Goal: Task Accomplishment & Management: Use online tool/utility

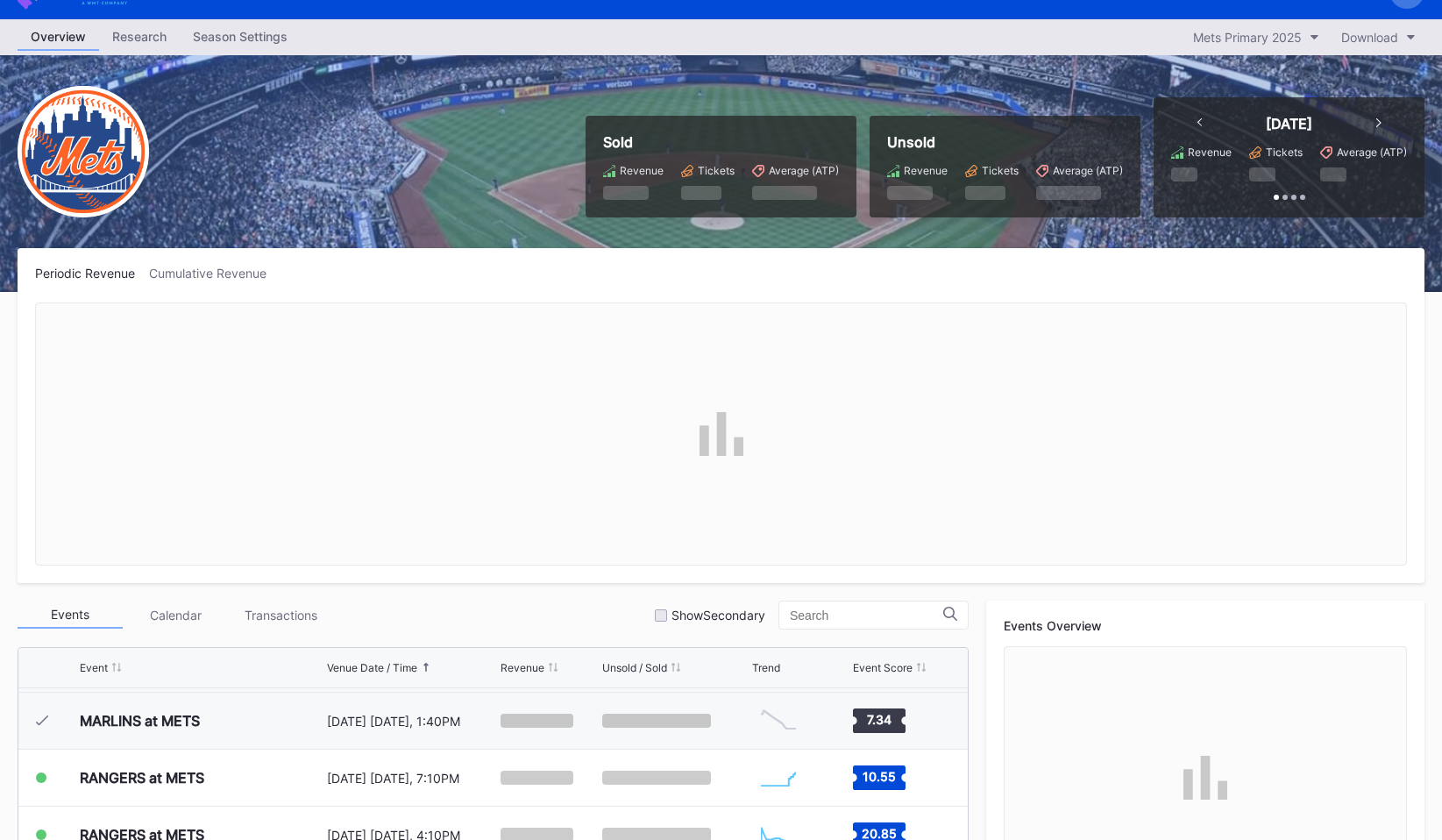
scroll to position [23, 0]
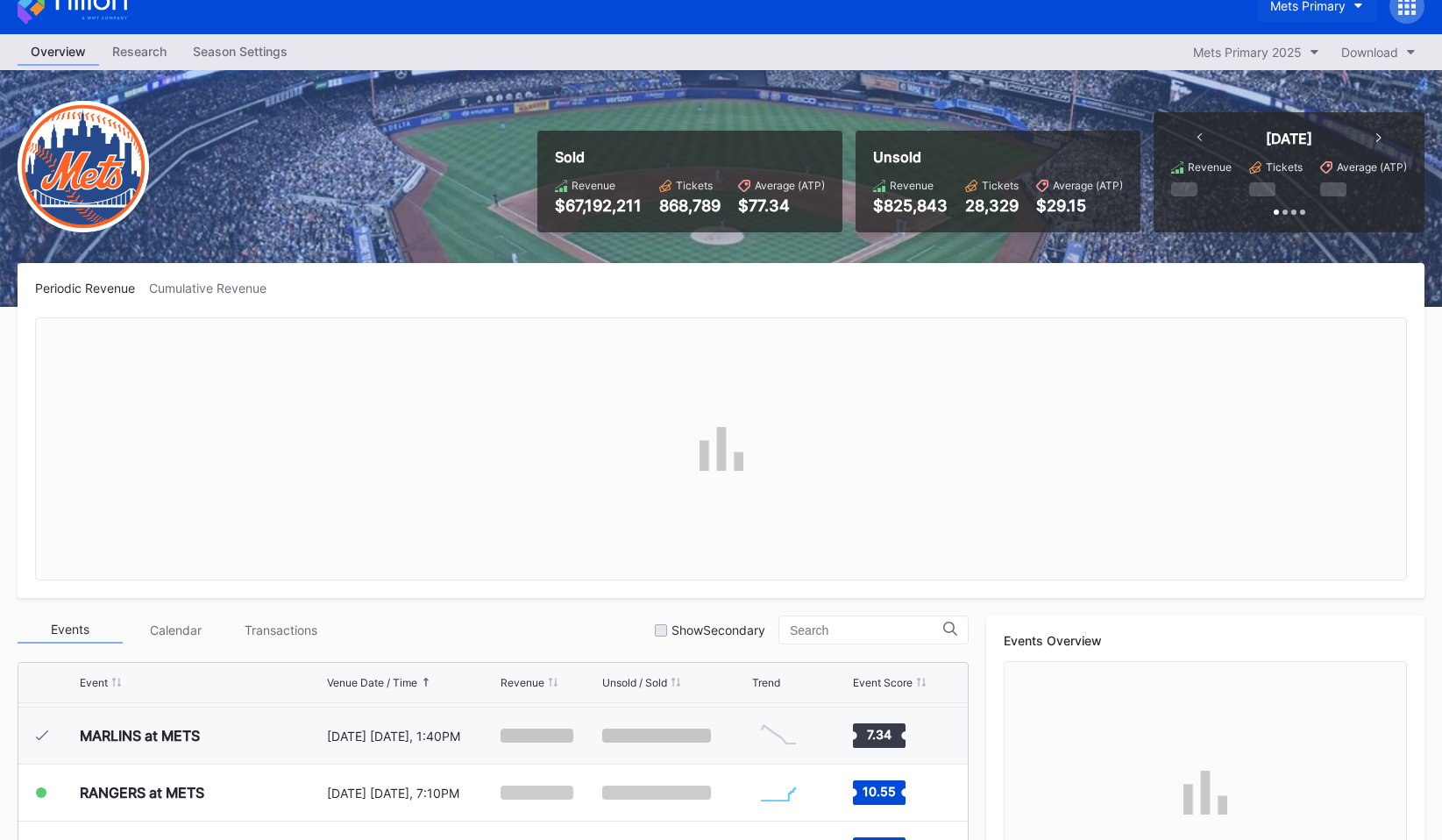
click at [1345, 9] on div "Mets Primary" at bounding box center [1308, 6] width 75 height 15
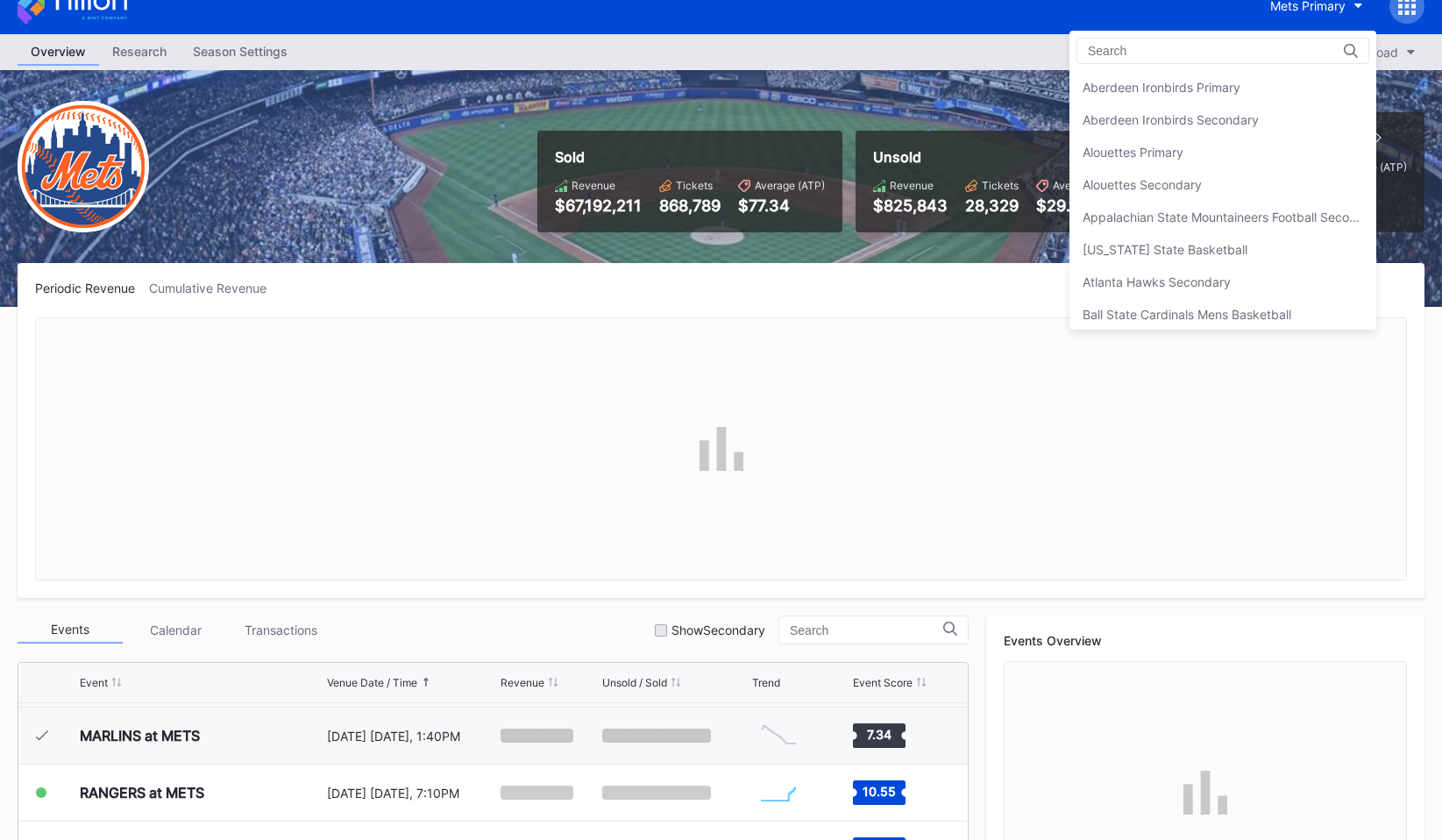
scroll to position [2725, 0]
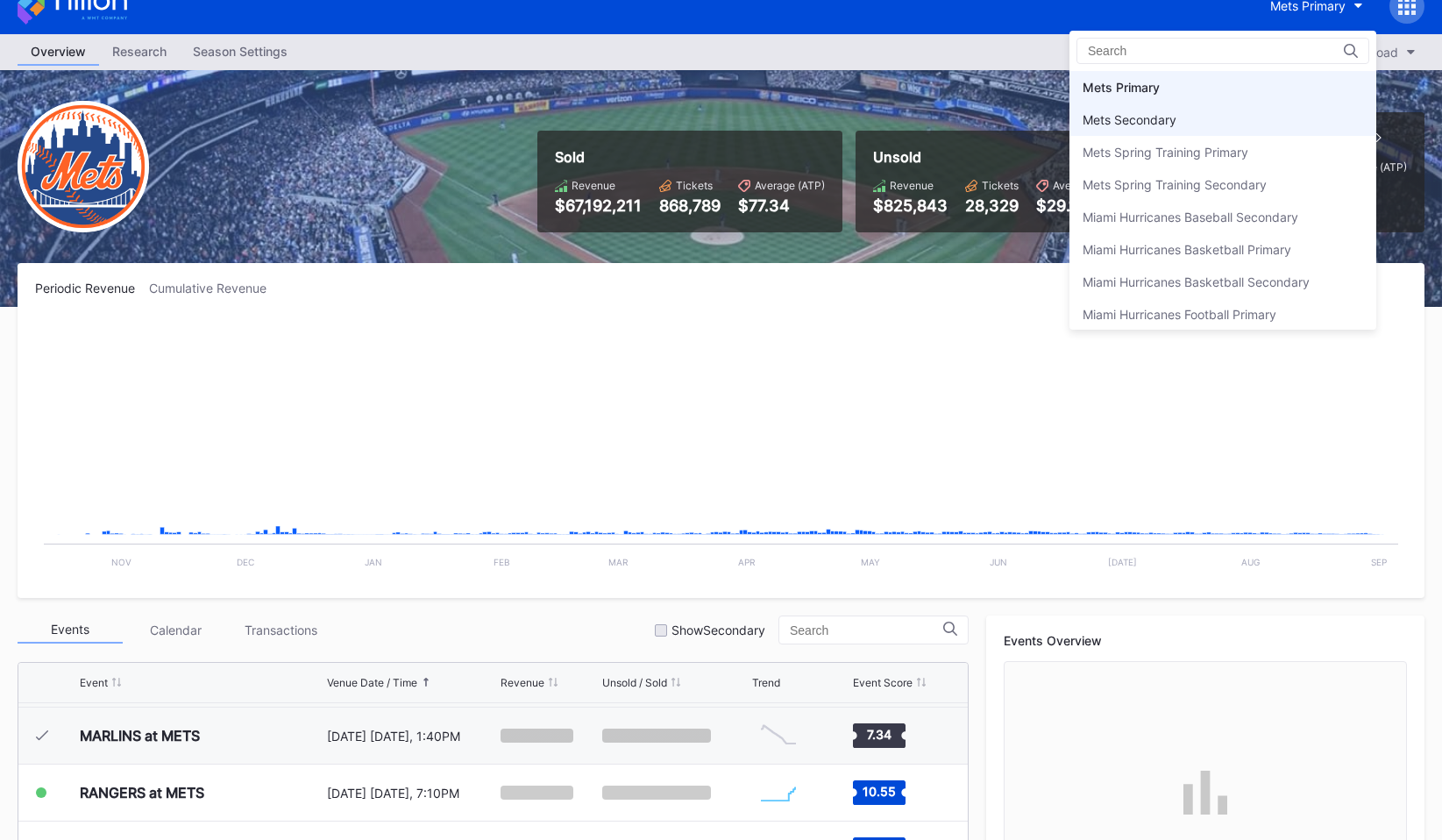
click at [1270, 123] on div "Mets Secondary" at bounding box center [1222, 119] width 307 height 32
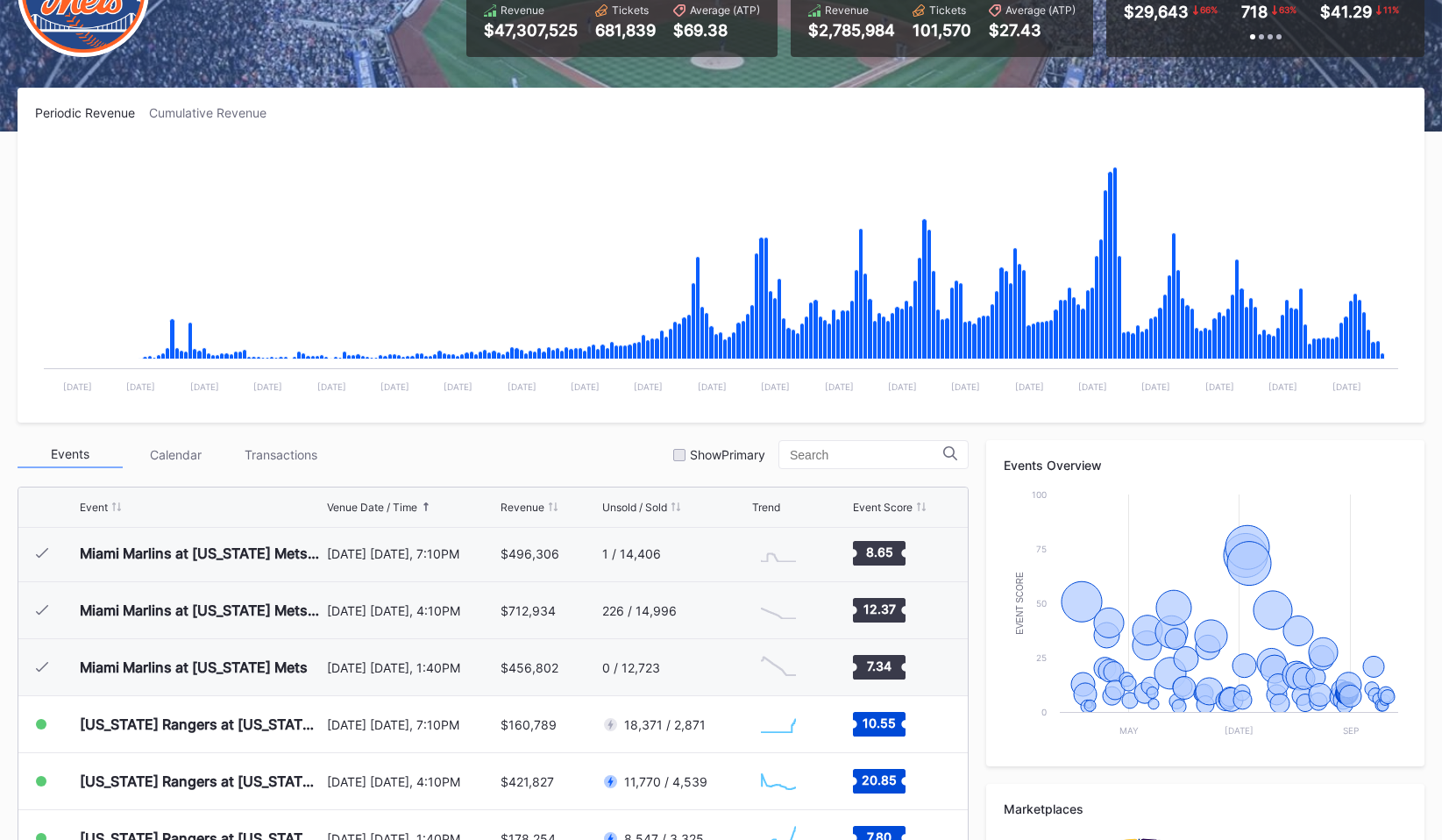
scroll to position [3985, 0]
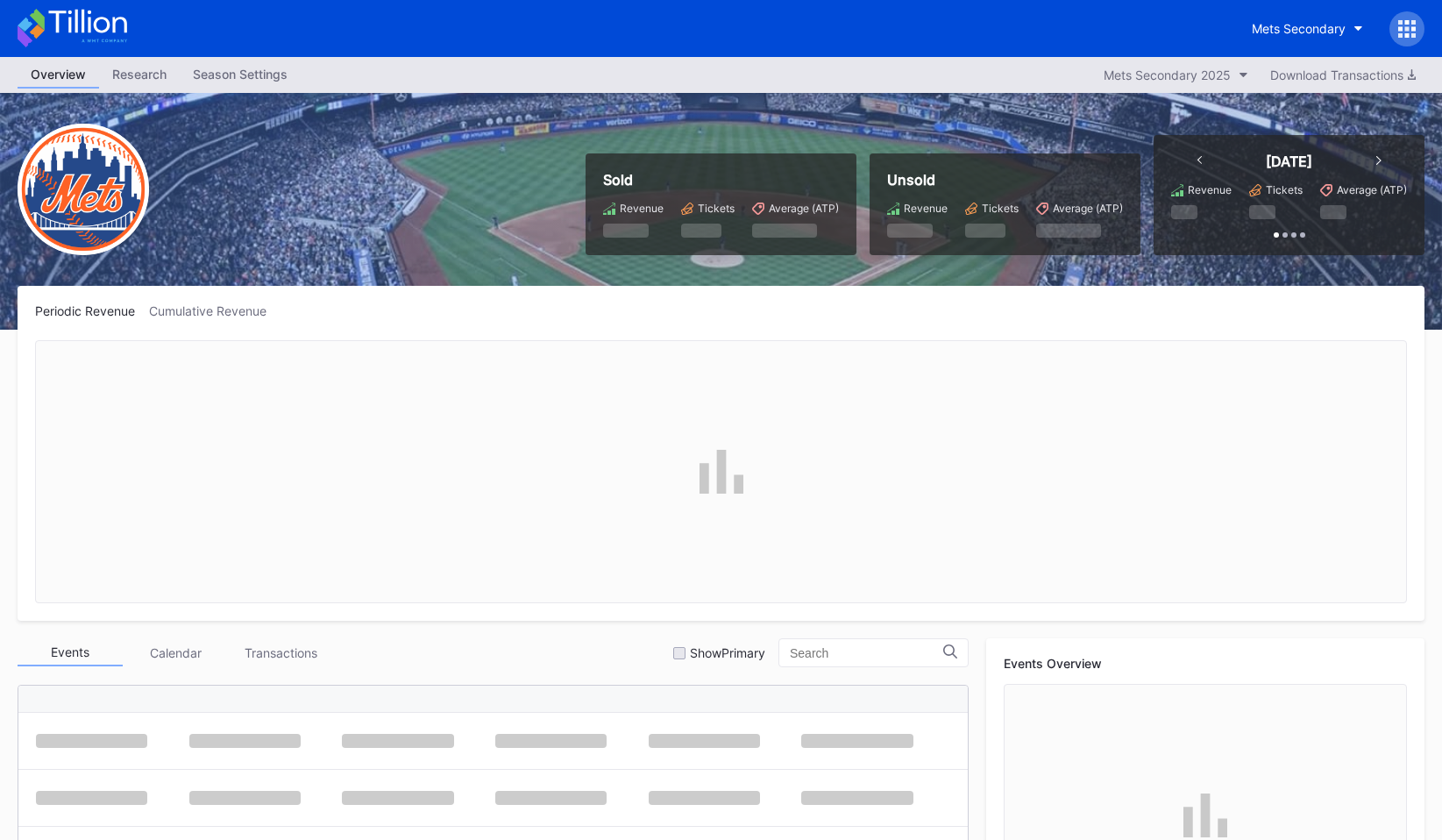
scroll to position [3985, 0]
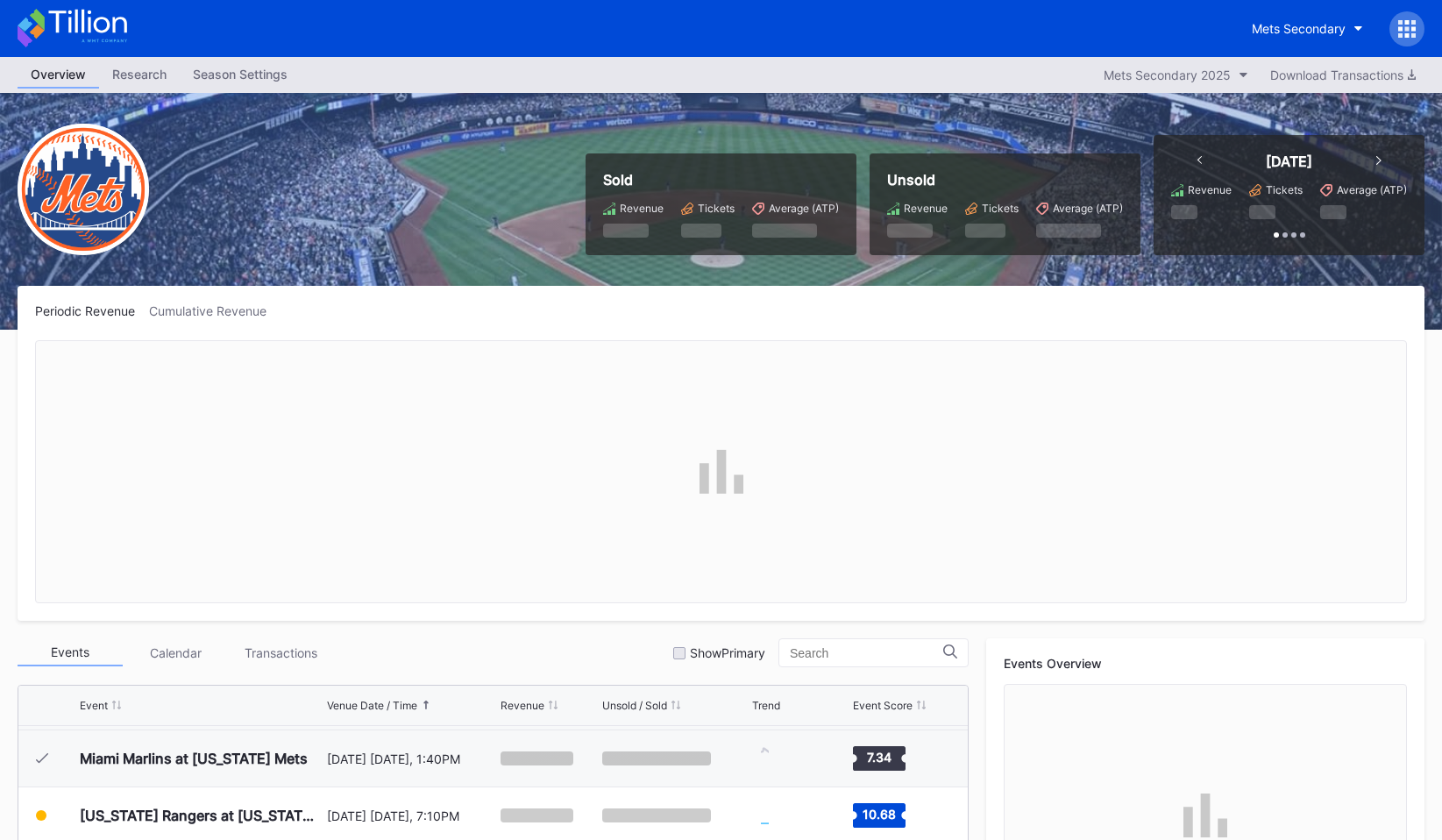
click at [1415, 29] on icon at bounding box center [1413, 29] width 5 height 5
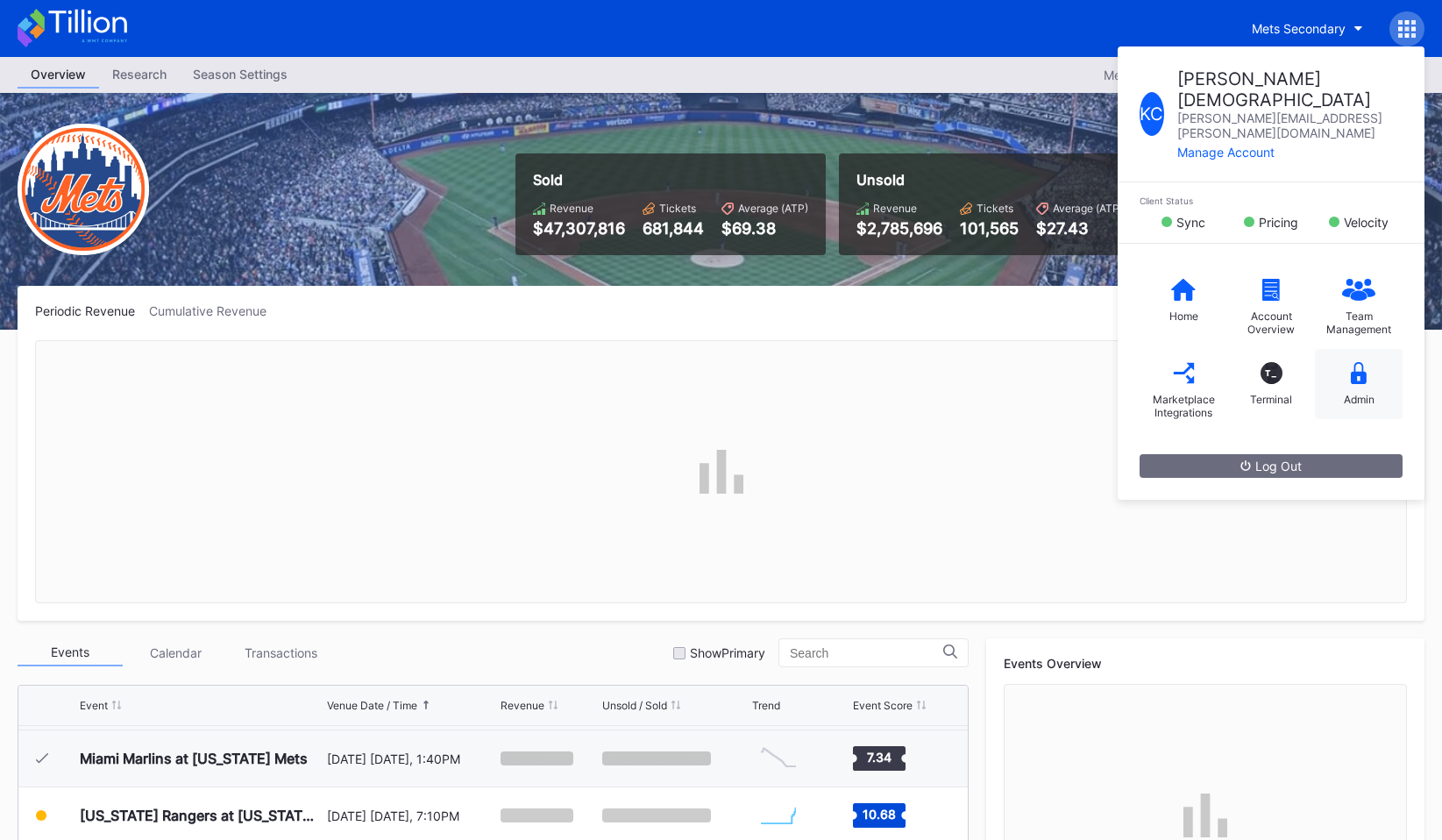
click at [1361, 353] on div "Admin" at bounding box center [1359, 383] width 88 height 70
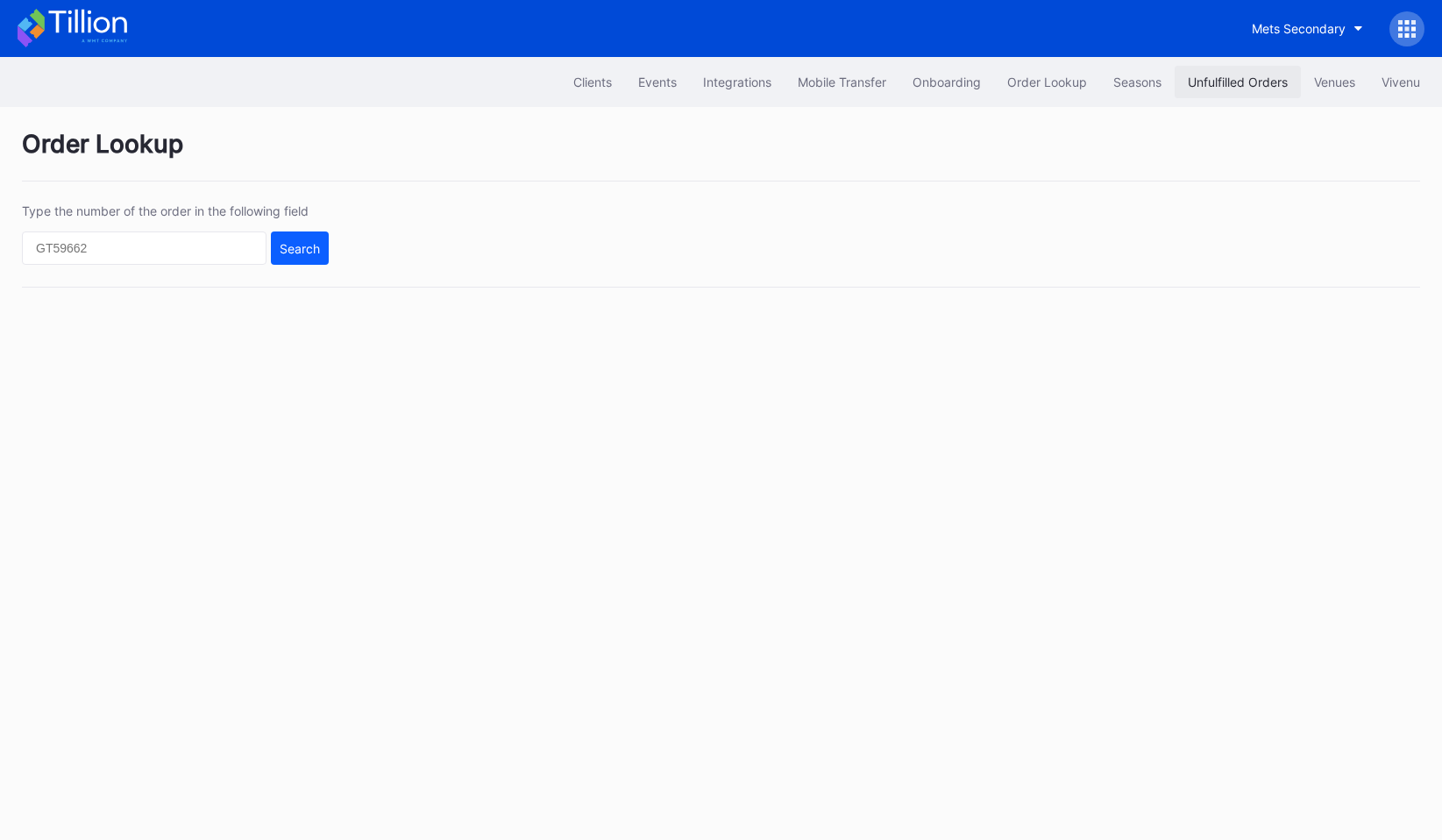
click at [1244, 85] on div "Unfulfilled Orders" at bounding box center [1238, 82] width 100 height 15
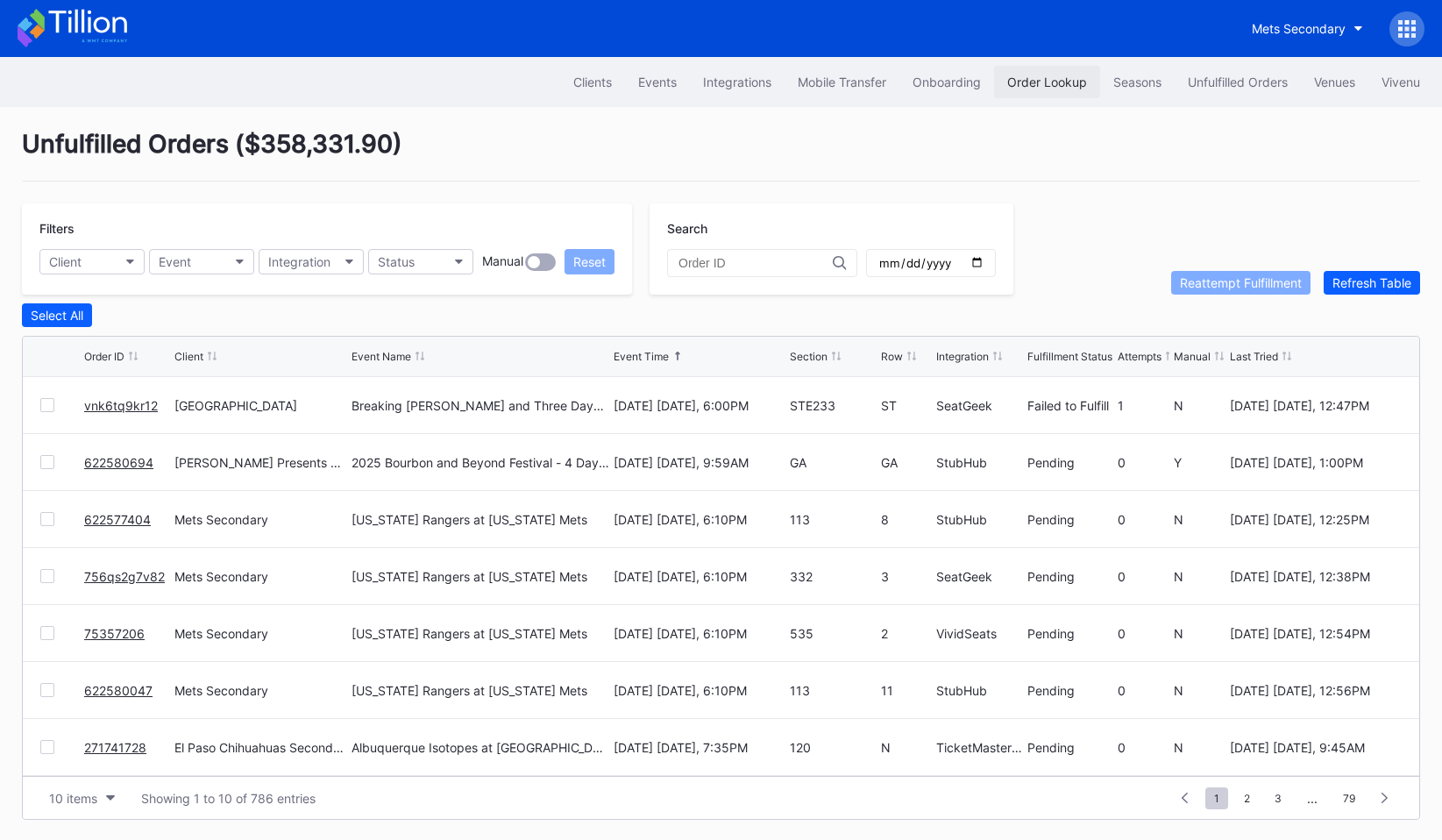
click at [1043, 70] on button "Order Lookup" at bounding box center [1047, 82] width 106 height 32
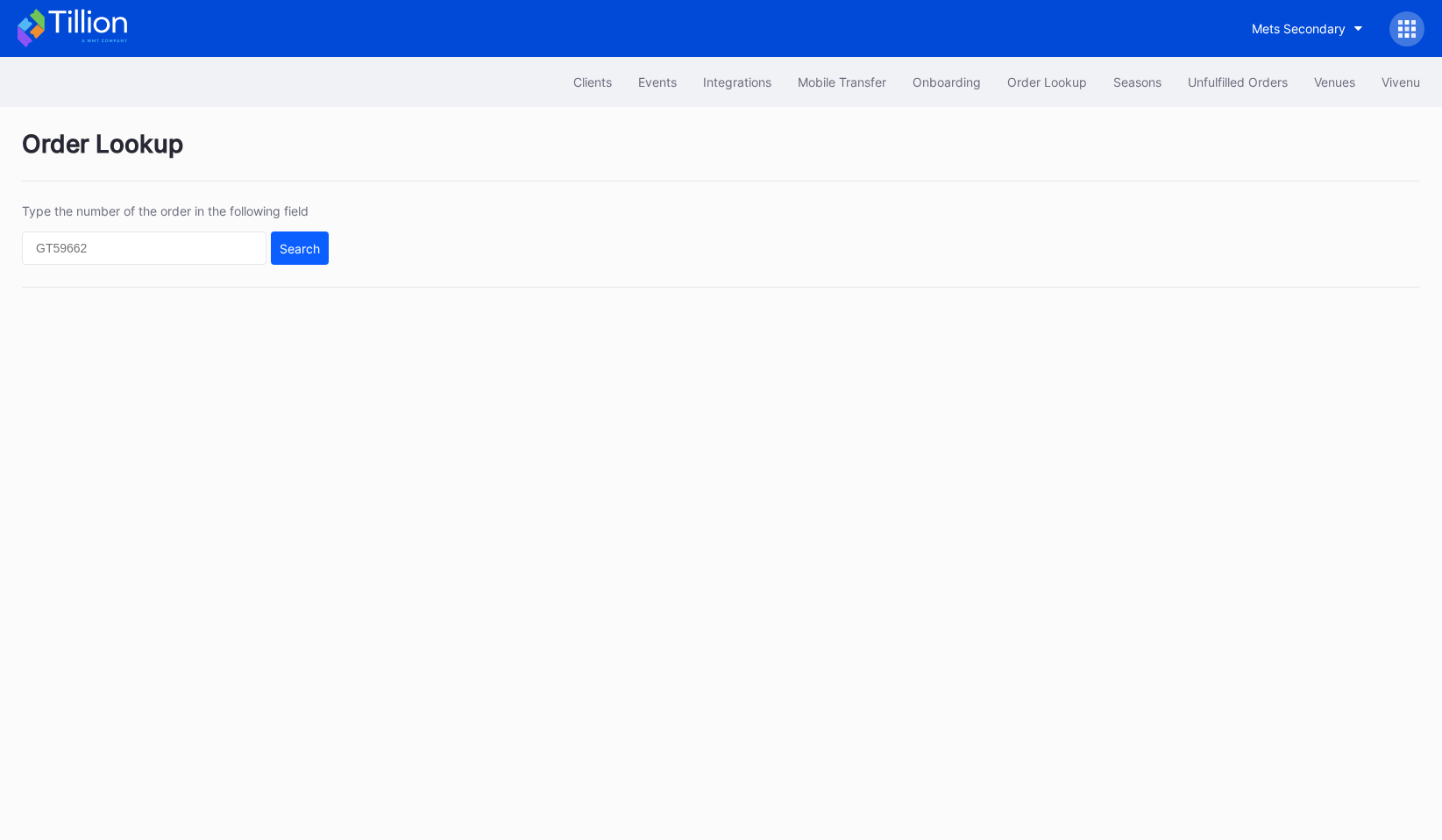
click at [333, 251] on div "Type the number of the order in the following field Search" at bounding box center [721, 246] width 1399 height 84
click at [291, 249] on div "Search" at bounding box center [300, 248] width 40 height 15
